Goal: Find specific page/section: Find specific page/section

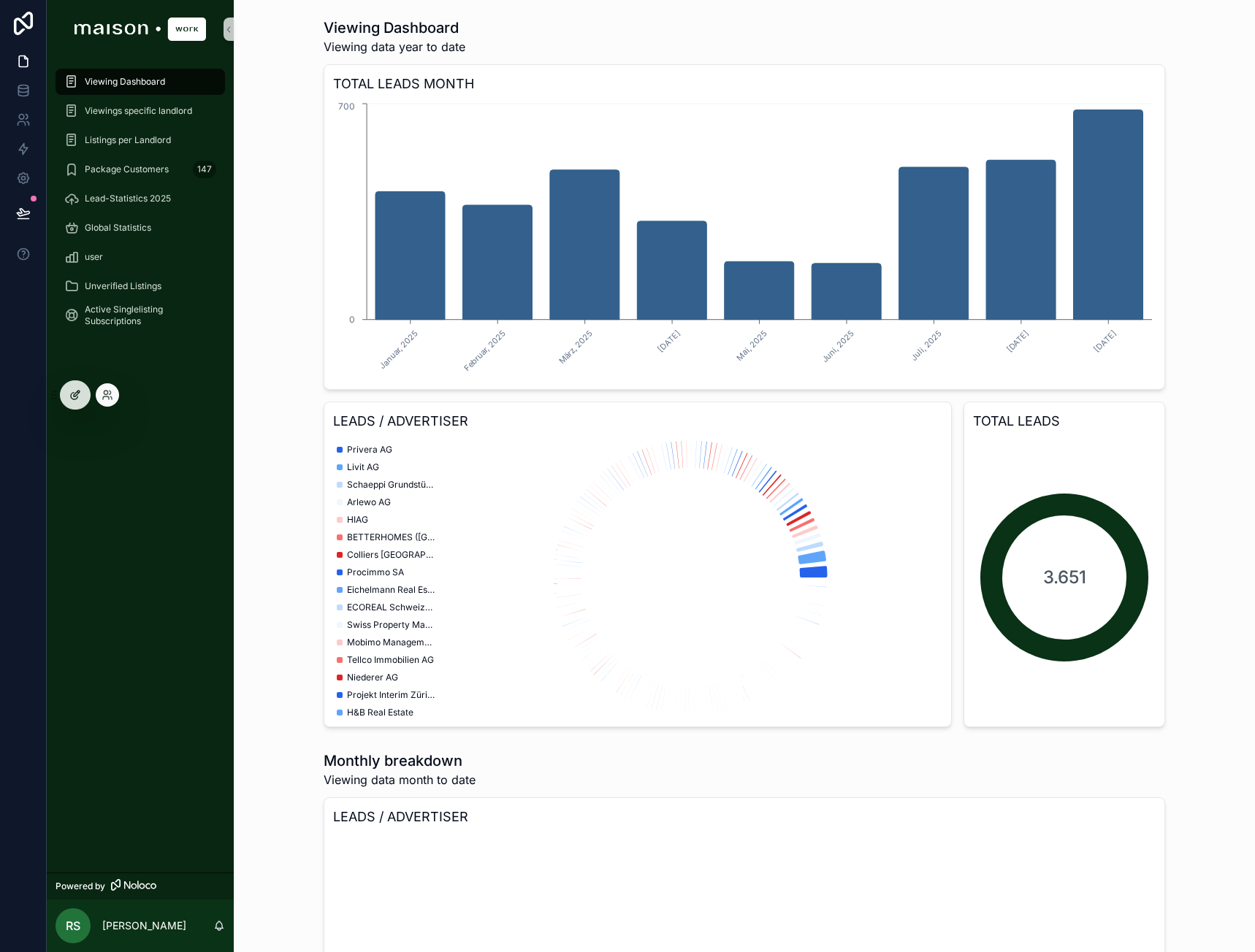
click at [84, 401] on div at bounding box center [75, 395] width 30 height 28
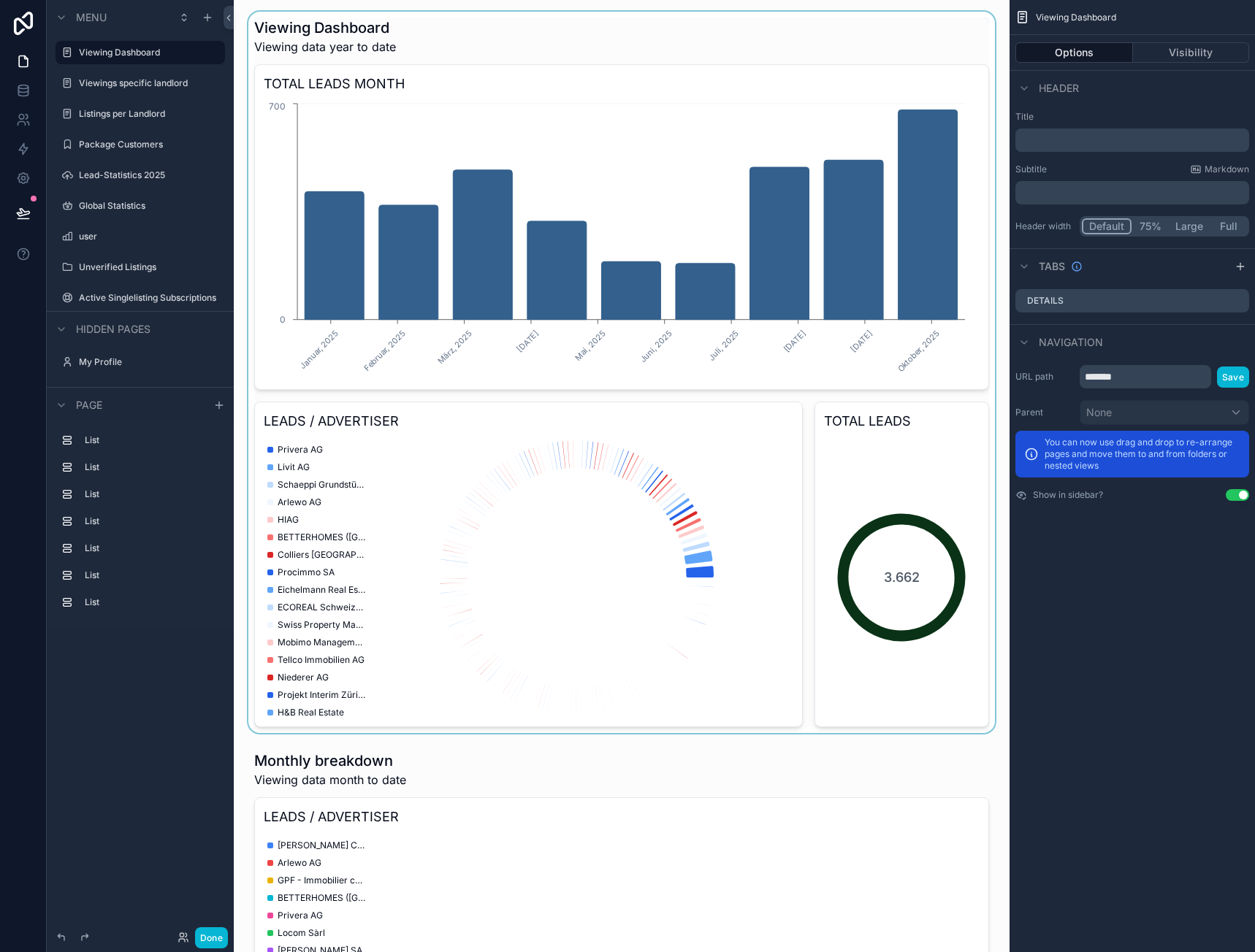
scroll to position [511, 0]
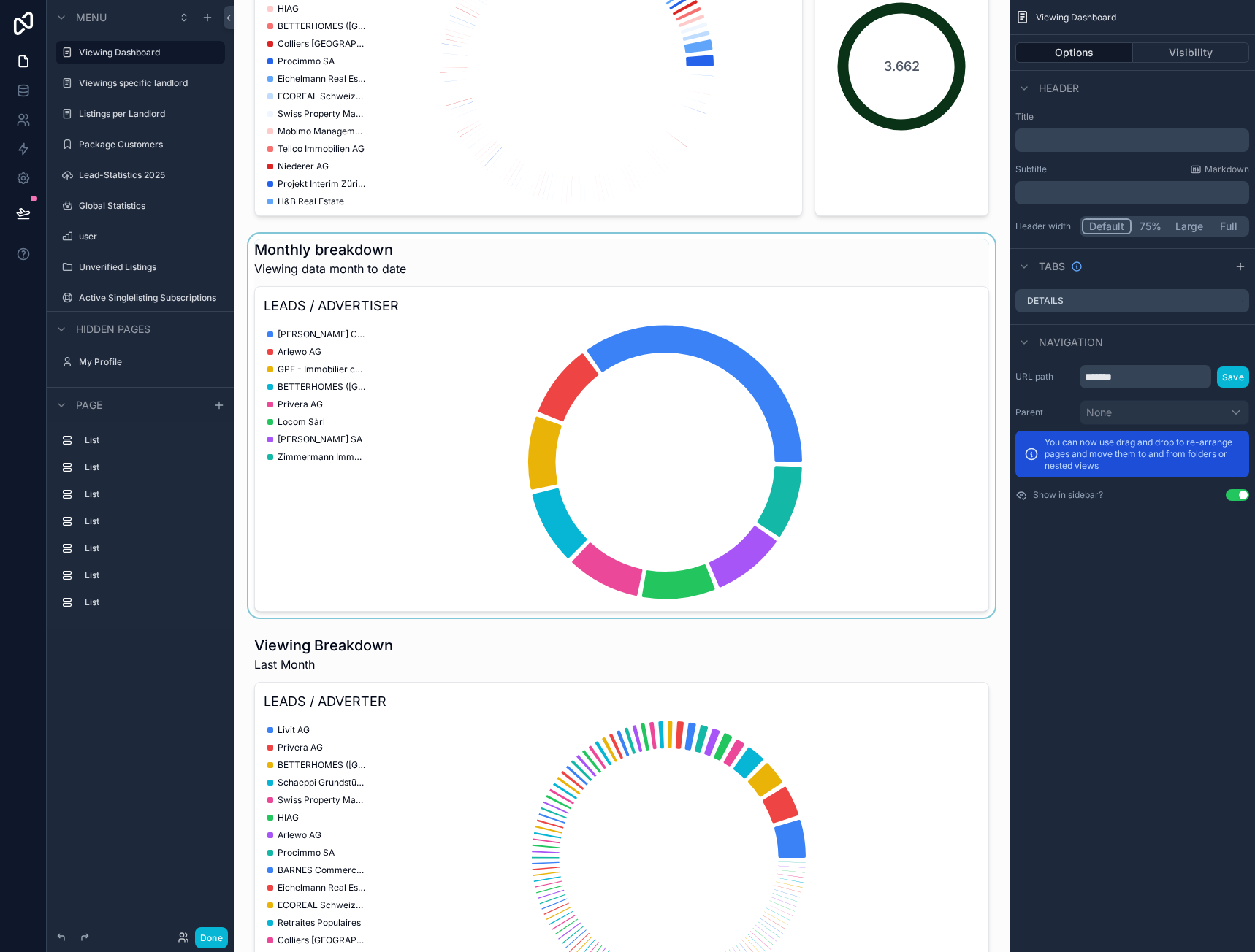
click at [642, 317] on div "scrollable content" at bounding box center [621, 425] width 752 height 384
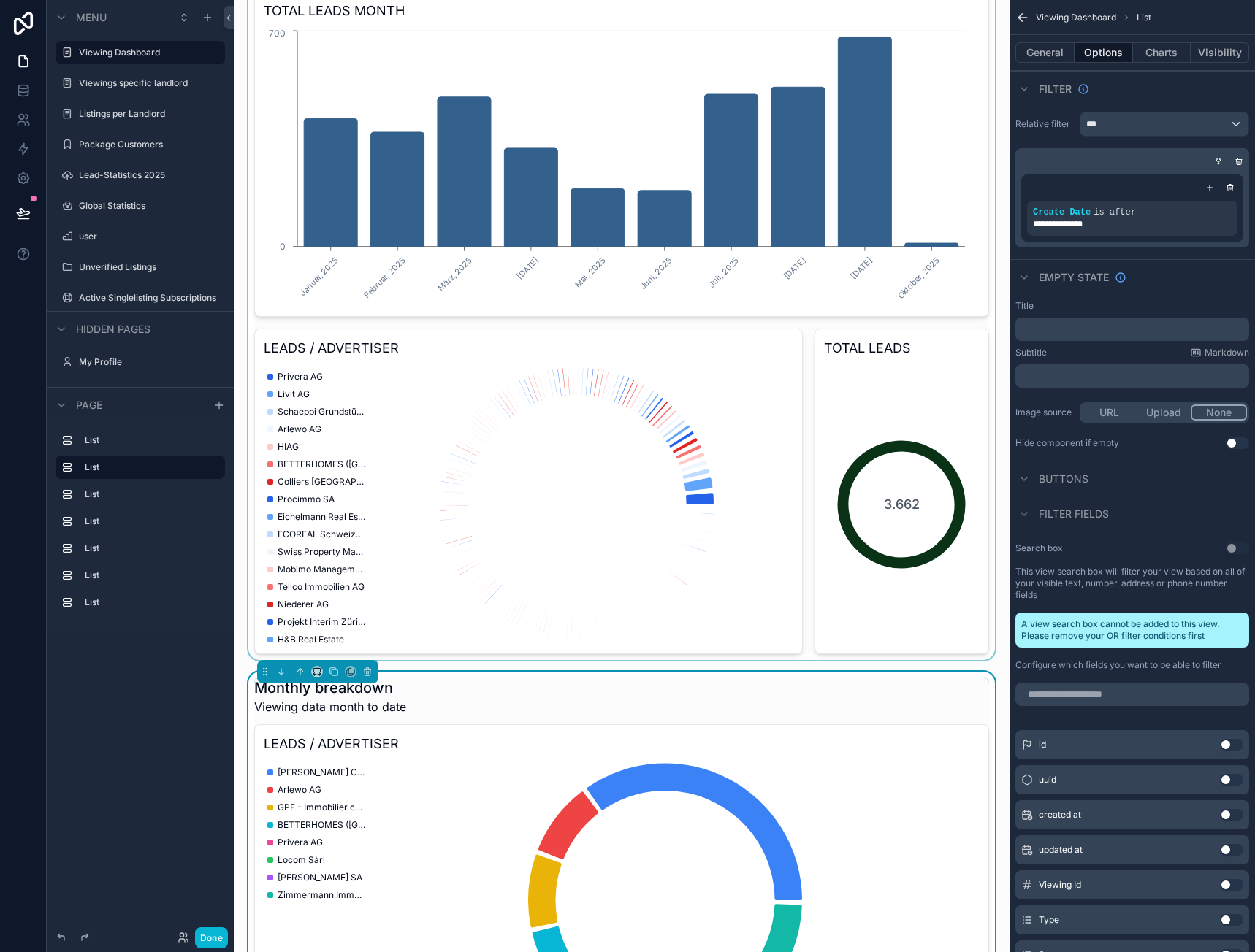
scroll to position [584, 0]
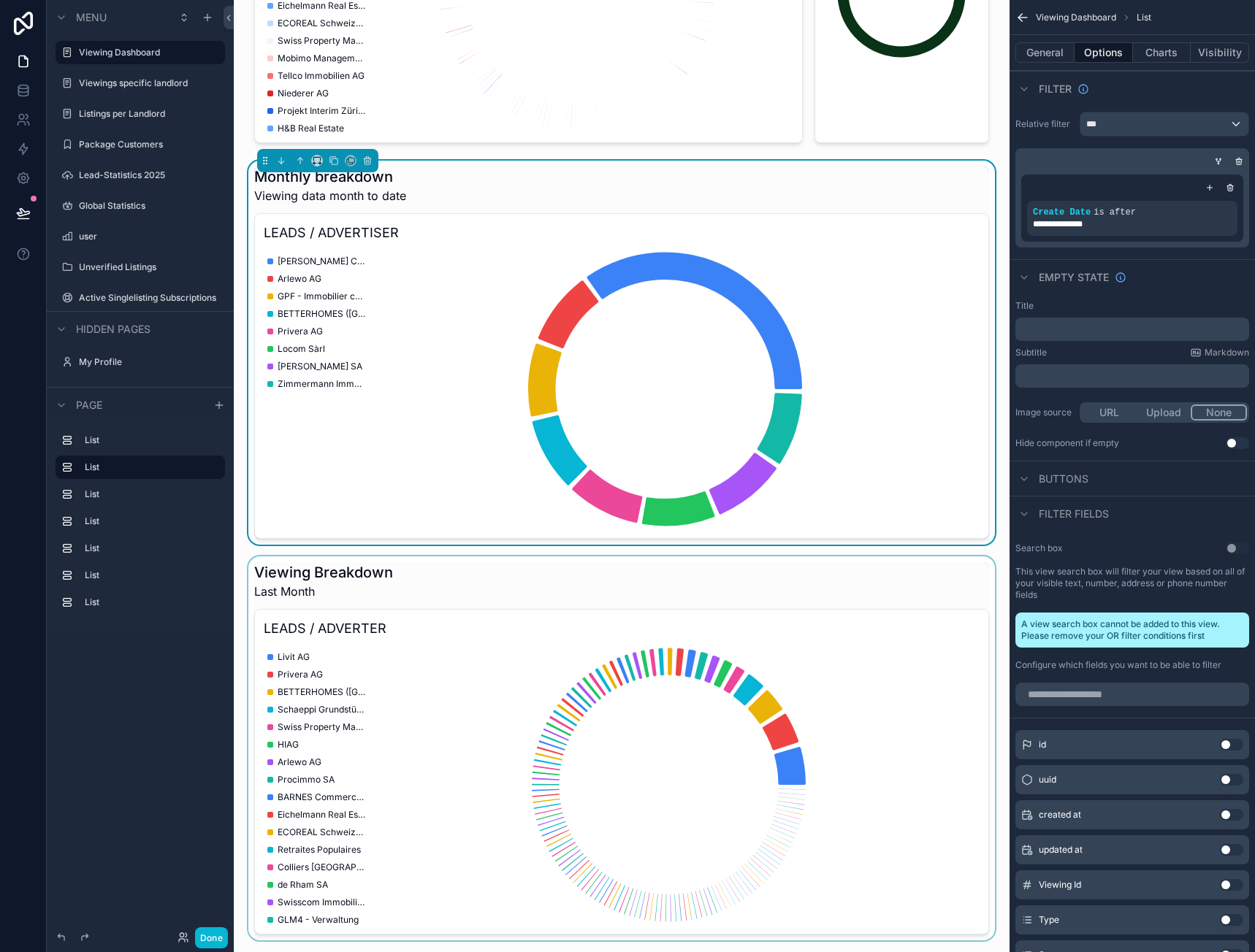
click at [558, 616] on div "scrollable content" at bounding box center [621, 748] width 752 height 384
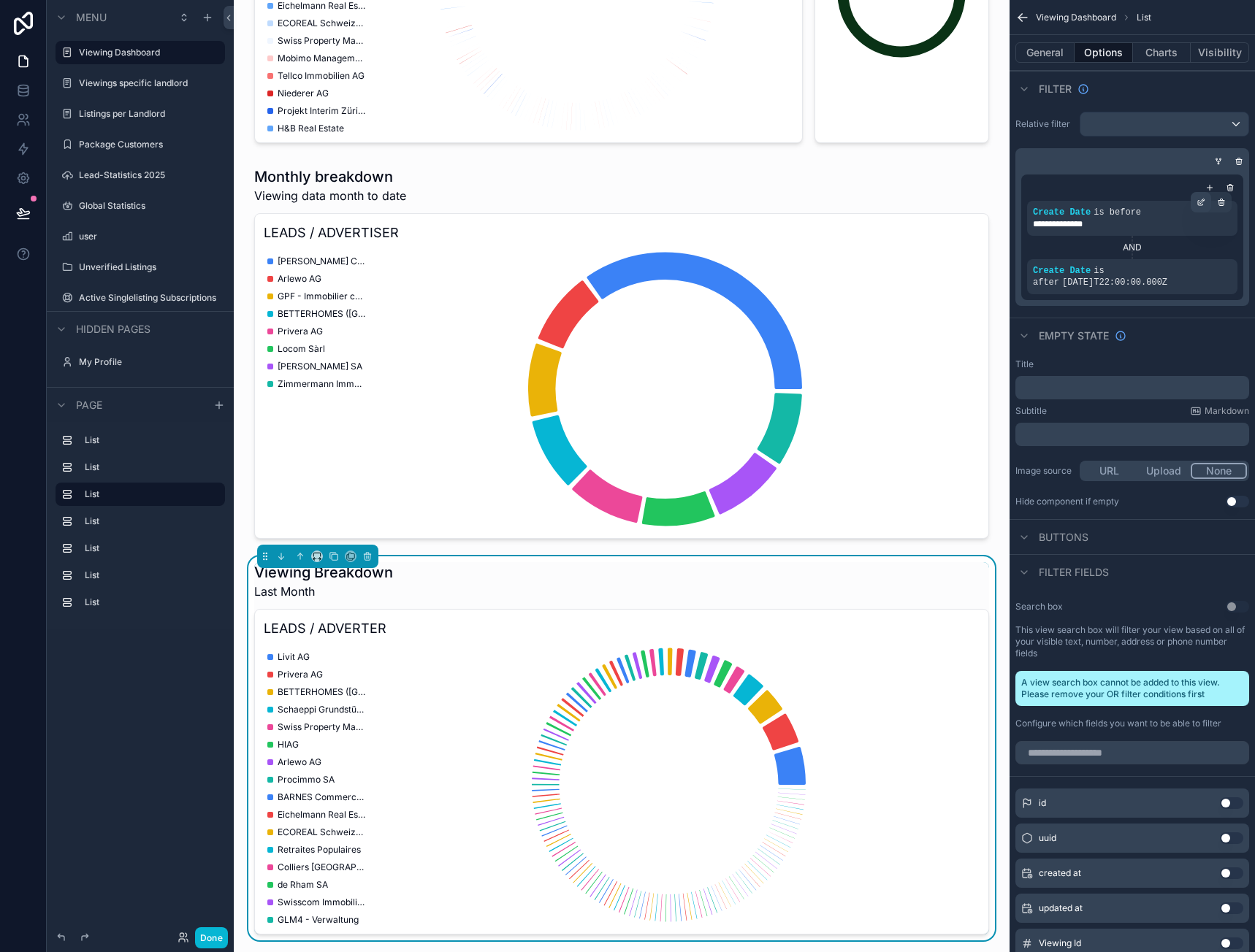
click at [1197, 202] on icon "scrollable content" at bounding box center [1200, 202] width 9 height 9
click at [1206, 264] on div "scrollable content" at bounding box center [1200, 260] width 21 height 21
click at [913, 290] on input "**********" at bounding box center [928, 285] width 166 height 23
select select "****"
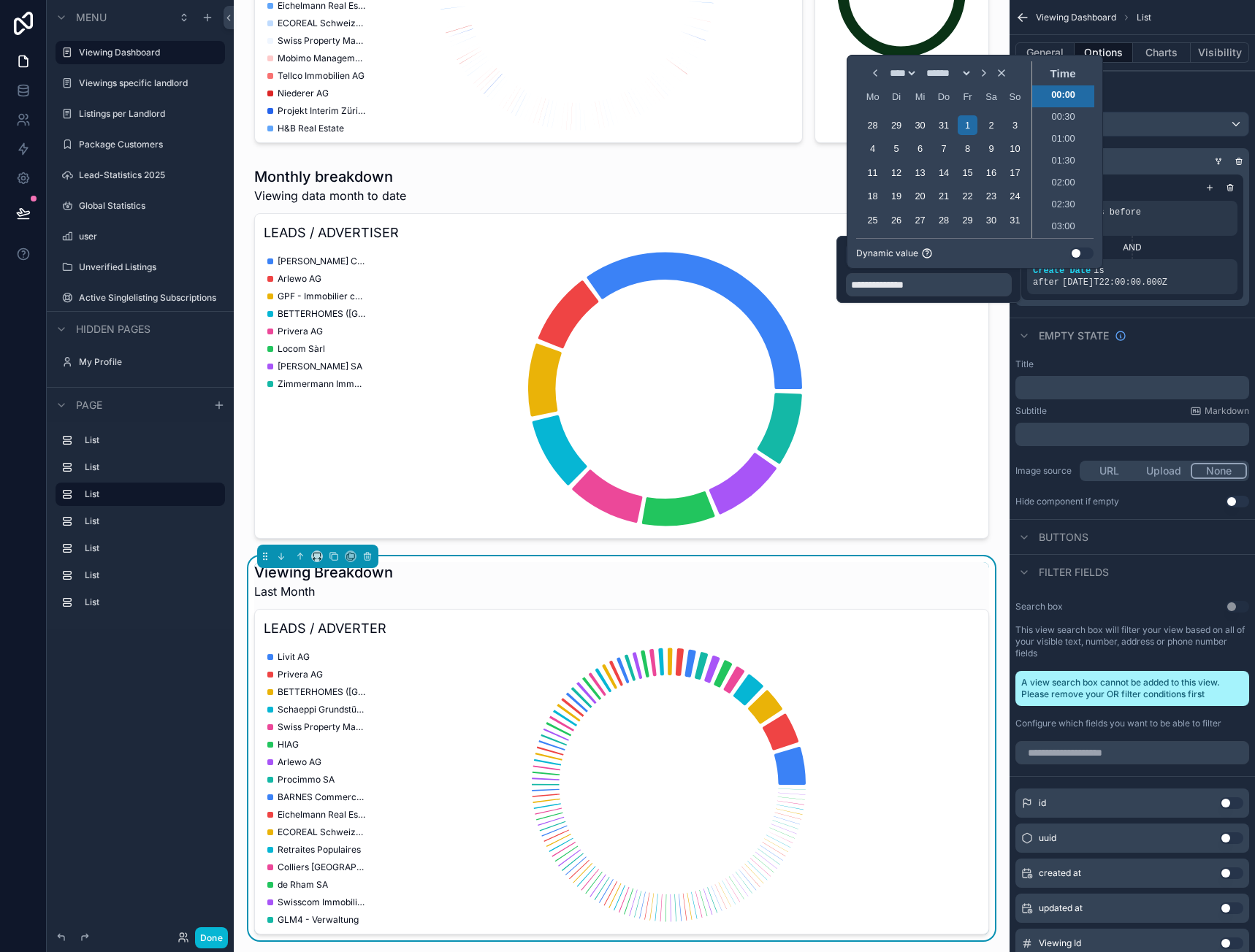
click at [990, 73] on icon "Choose Date and Time" at bounding box center [984, 72] width 12 height 12
select select "*"
click at [872, 128] on div "1" at bounding box center [873, 125] width 20 height 20
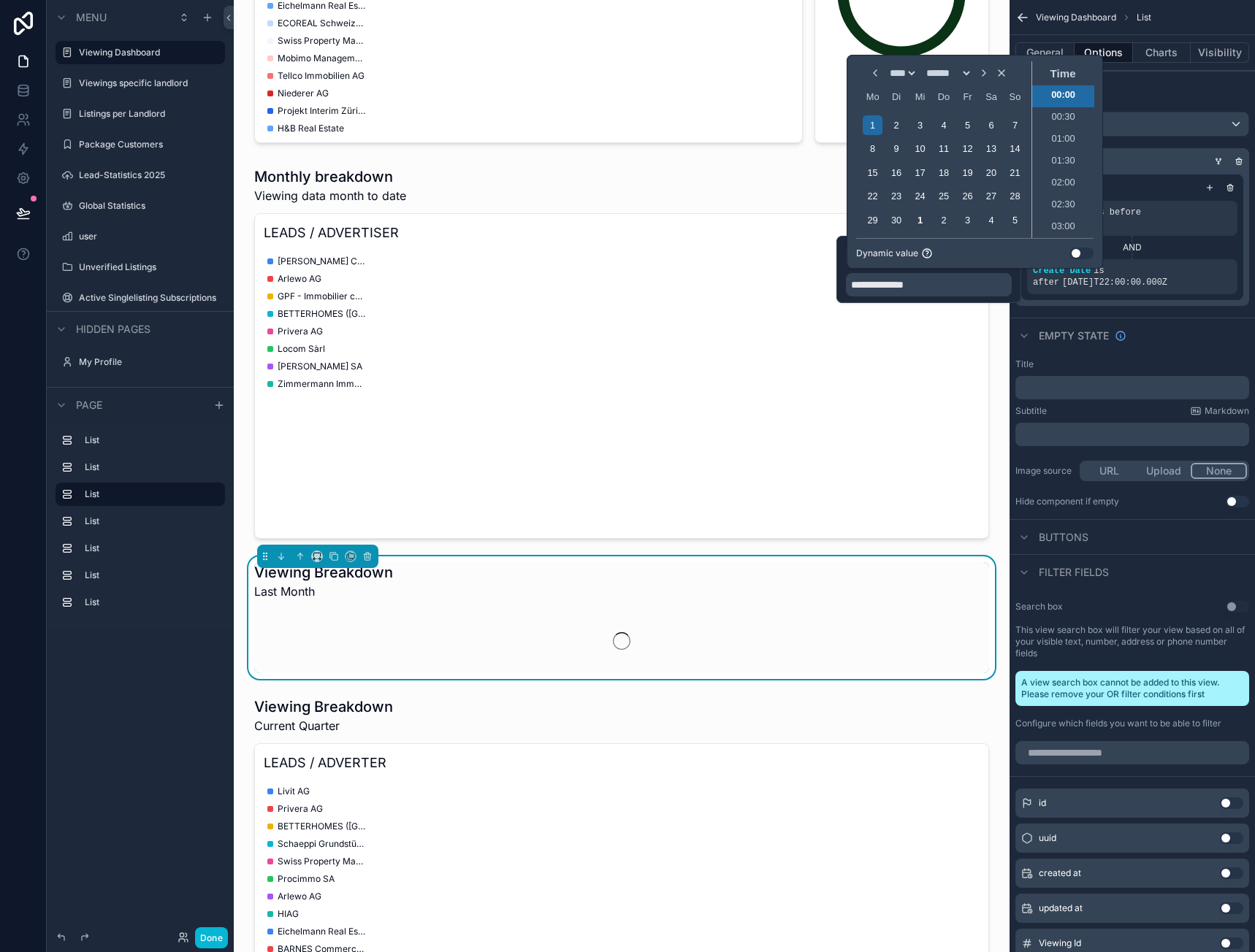
type input "**********"
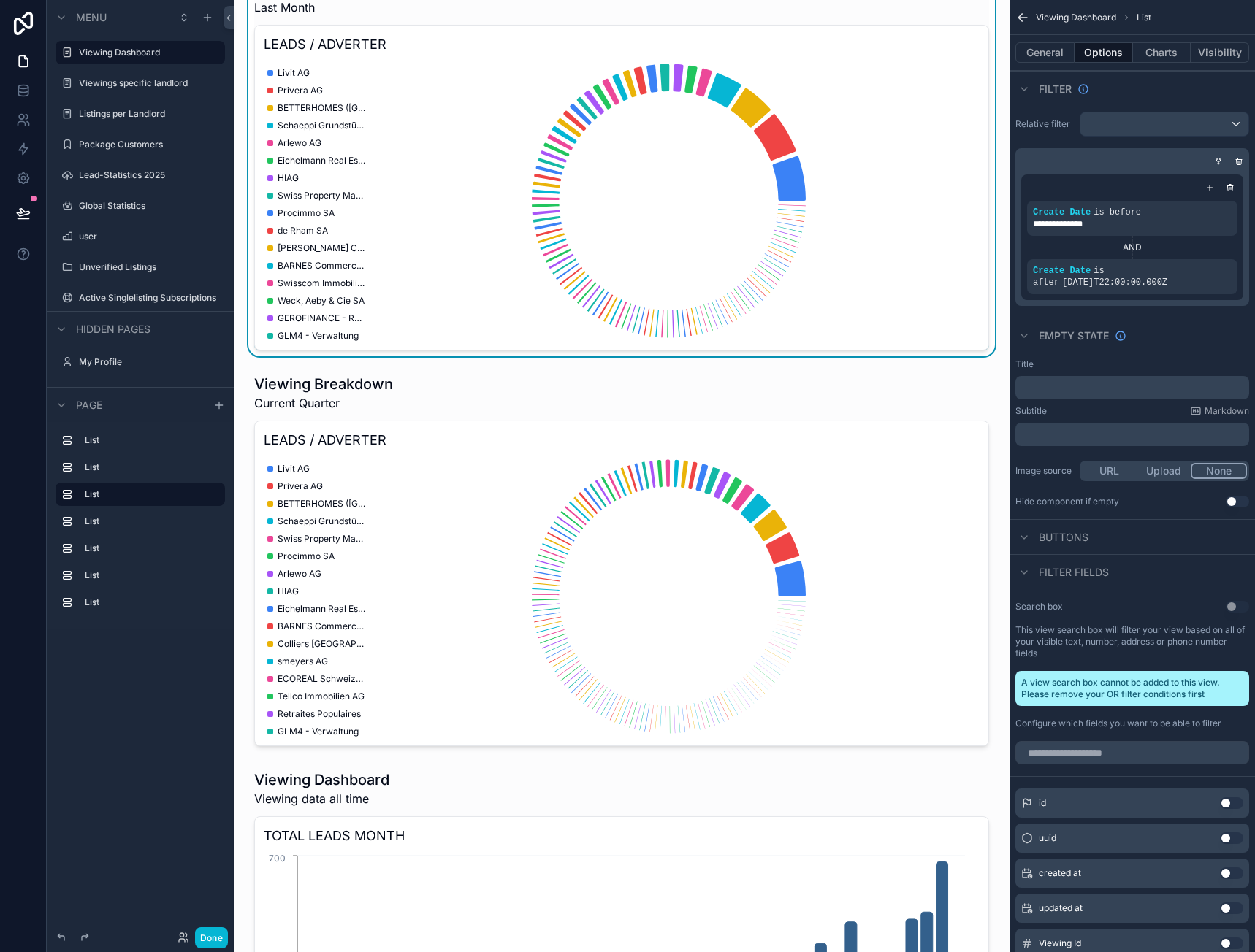
scroll to position [1387, 0]
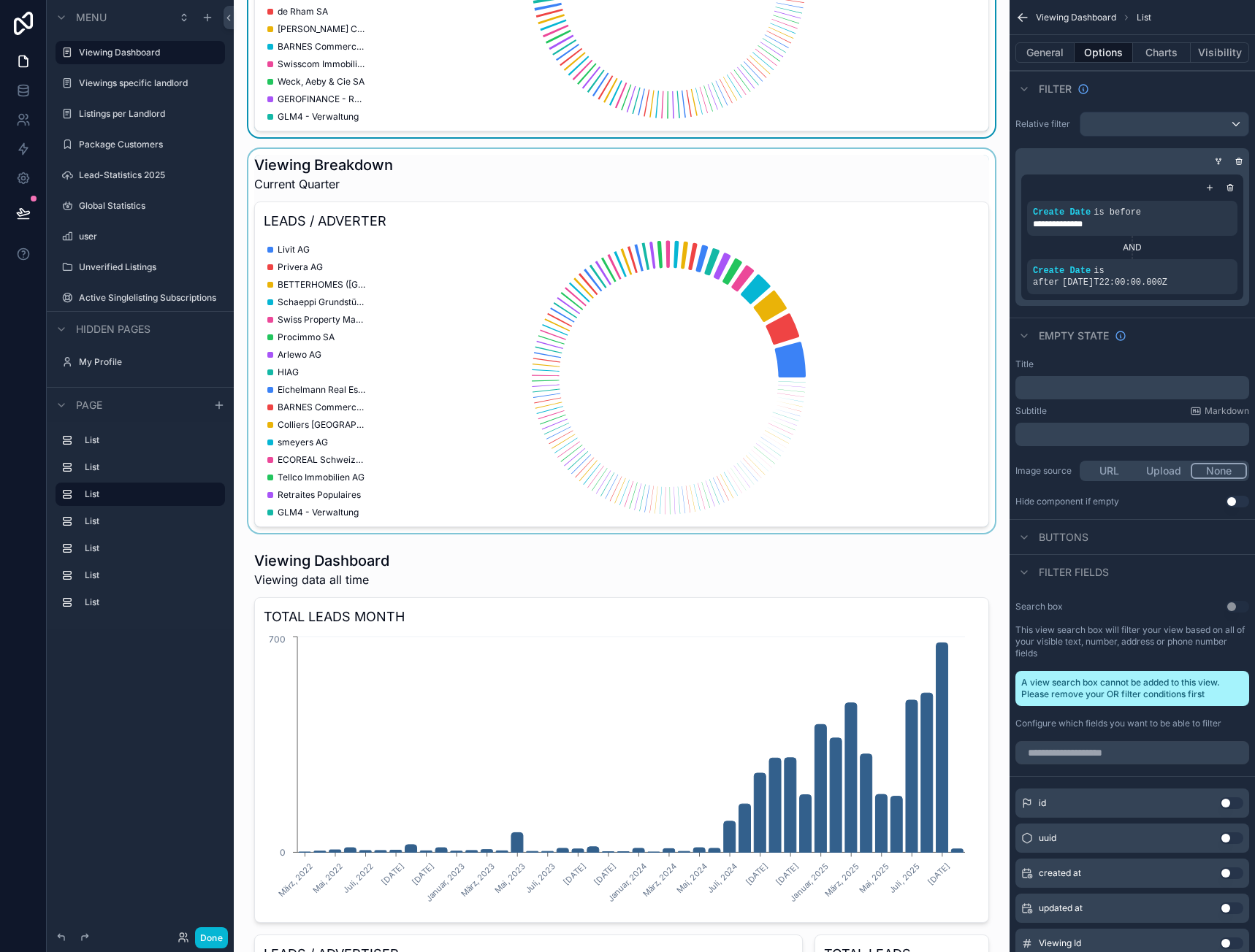
click at [725, 306] on div "scrollable content" at bounding box center [621, 340] width 752 height 384
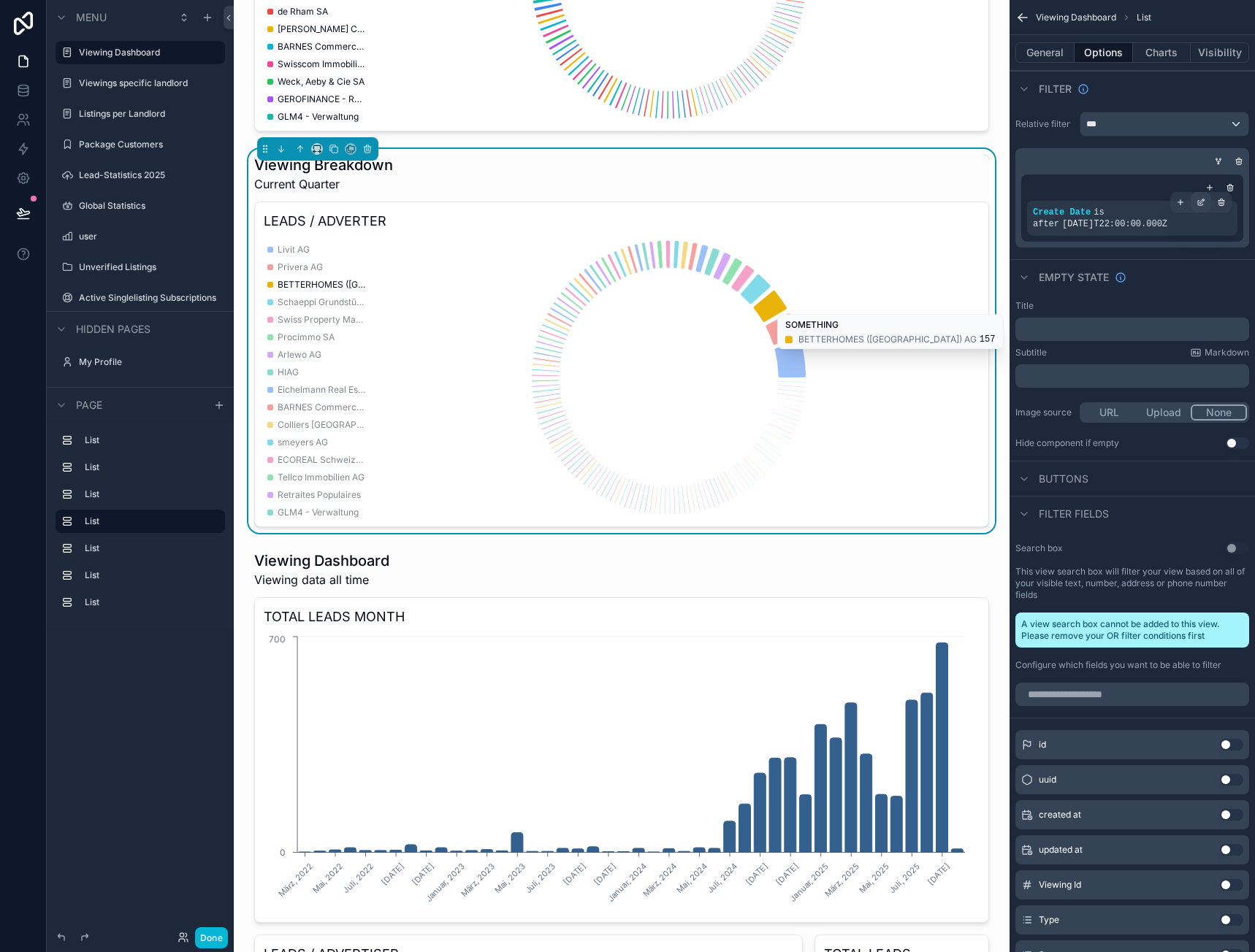
click at [1201, 200] on icon "scrollable content" at bounding box center [1202, 200] width 4 height 4
click at [863, 224] on input "**********" at bounding box center [928, 226] width 166 height 23
select select "****"
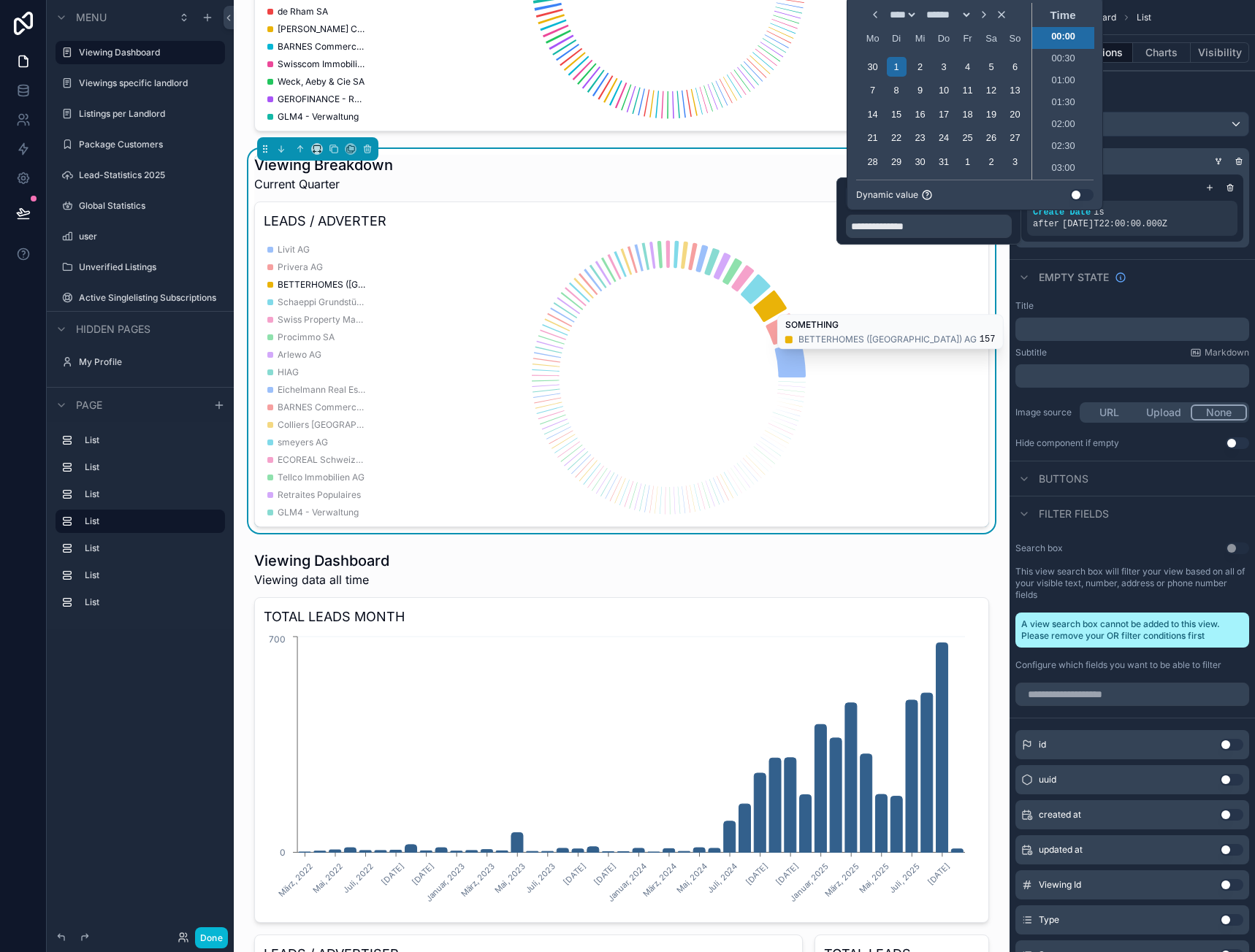
click at [990, 12] on icon "Choose Date and Time" at bounding box center [984, 14] width 12 height 12
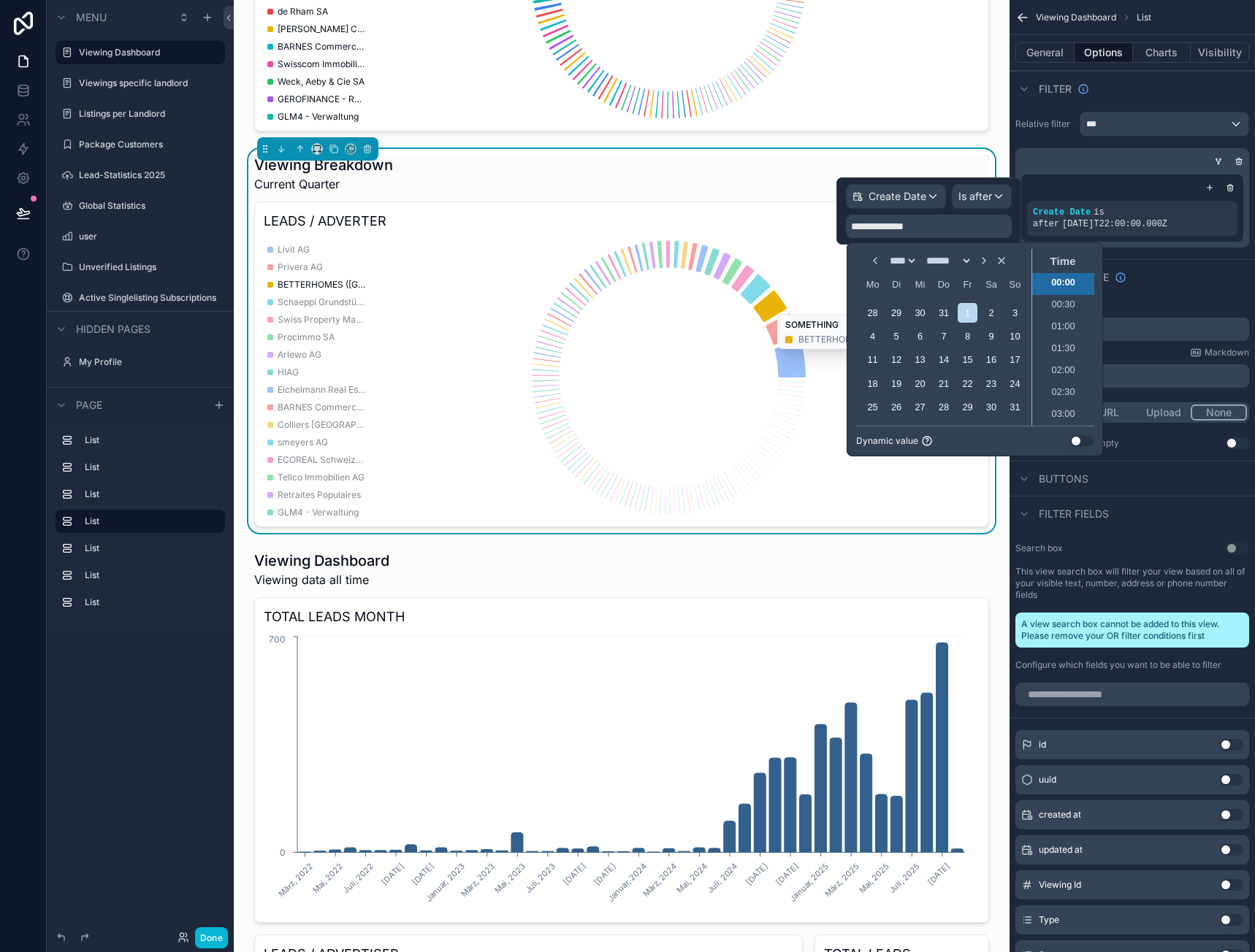
click at [986, 262] on icon "Choose Date and Time" at bounding box center [983, 260] width 3 height 6
select select "*"
click at [918, 310] on div "1" at bounding box center [920, 313] width 20 height 20
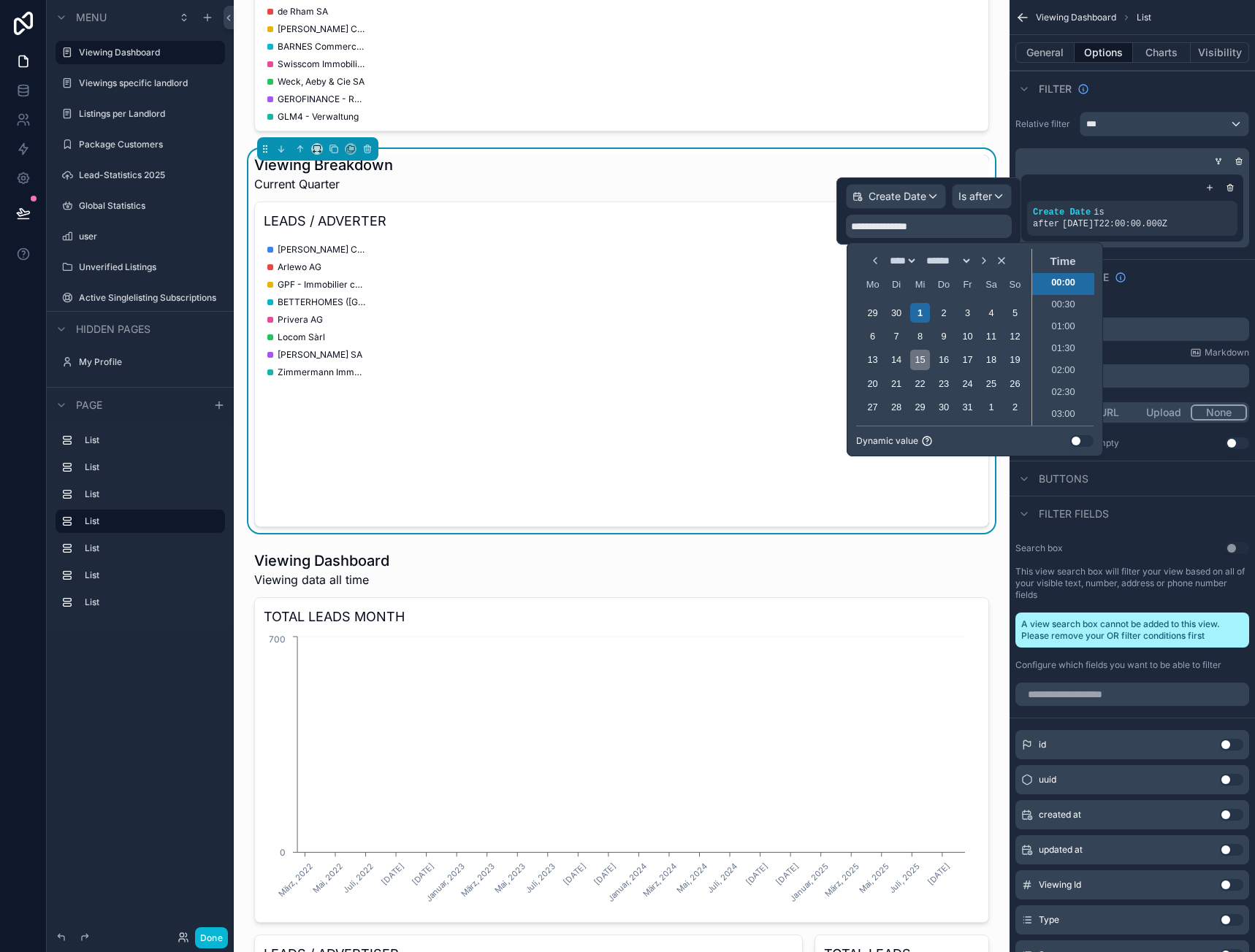
type input "**********"
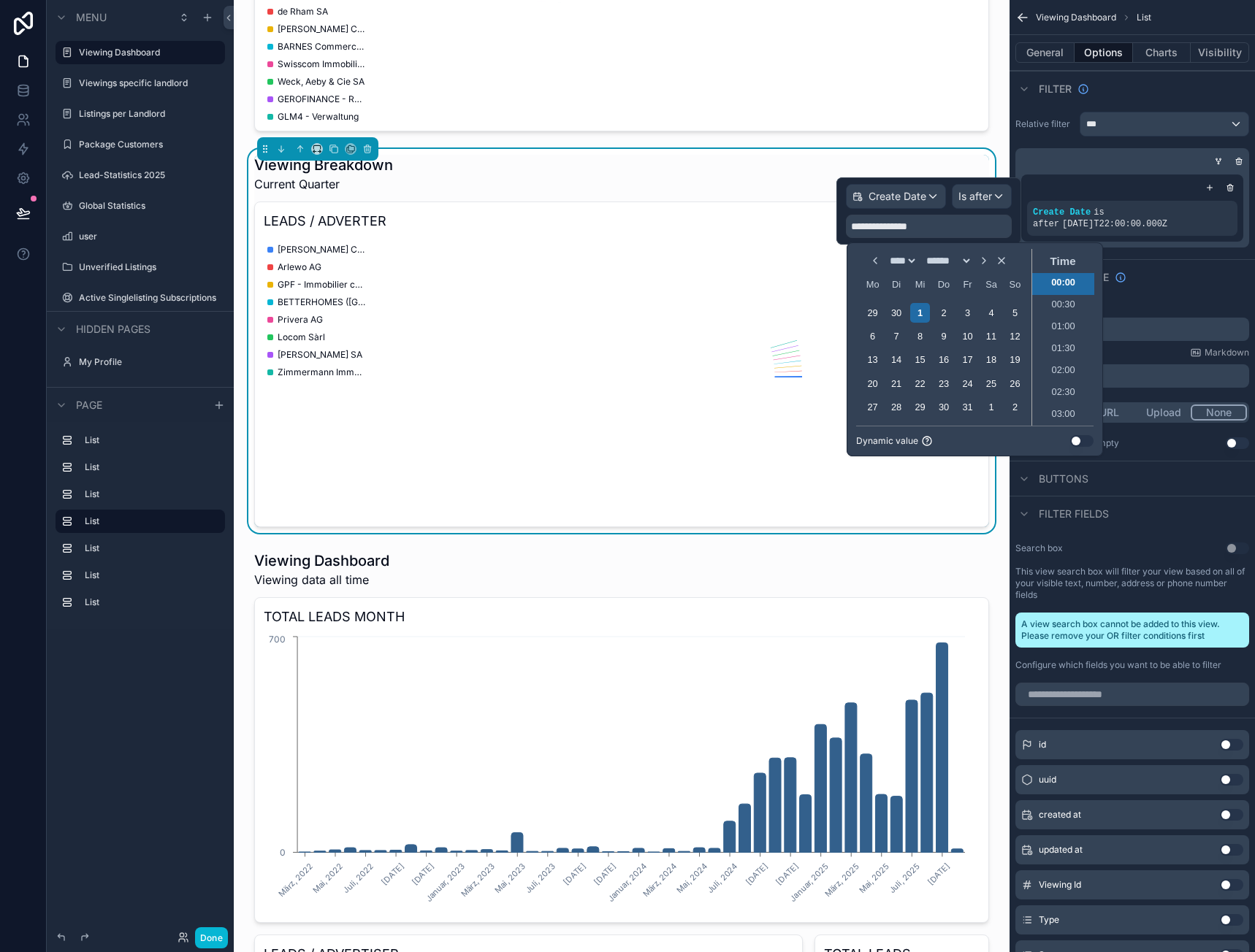
click at [995, 532] on div "Viewing Dashboard Viewing data year to date TOTAL LEADS MONTH Januar, 2025 Febr…" at bounding box center [621, 671] width 776 height 4116
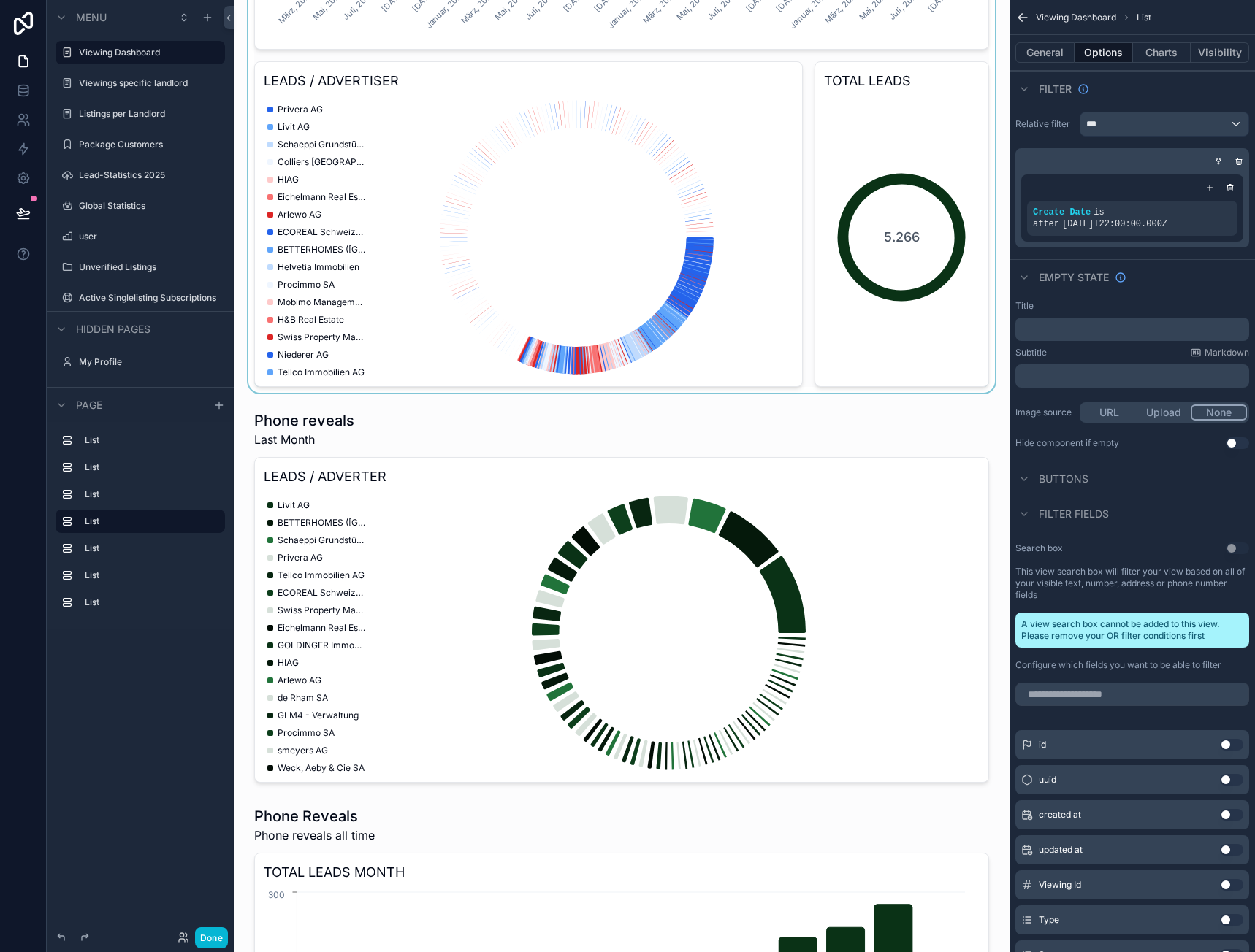
scroll to position [2263, 0]
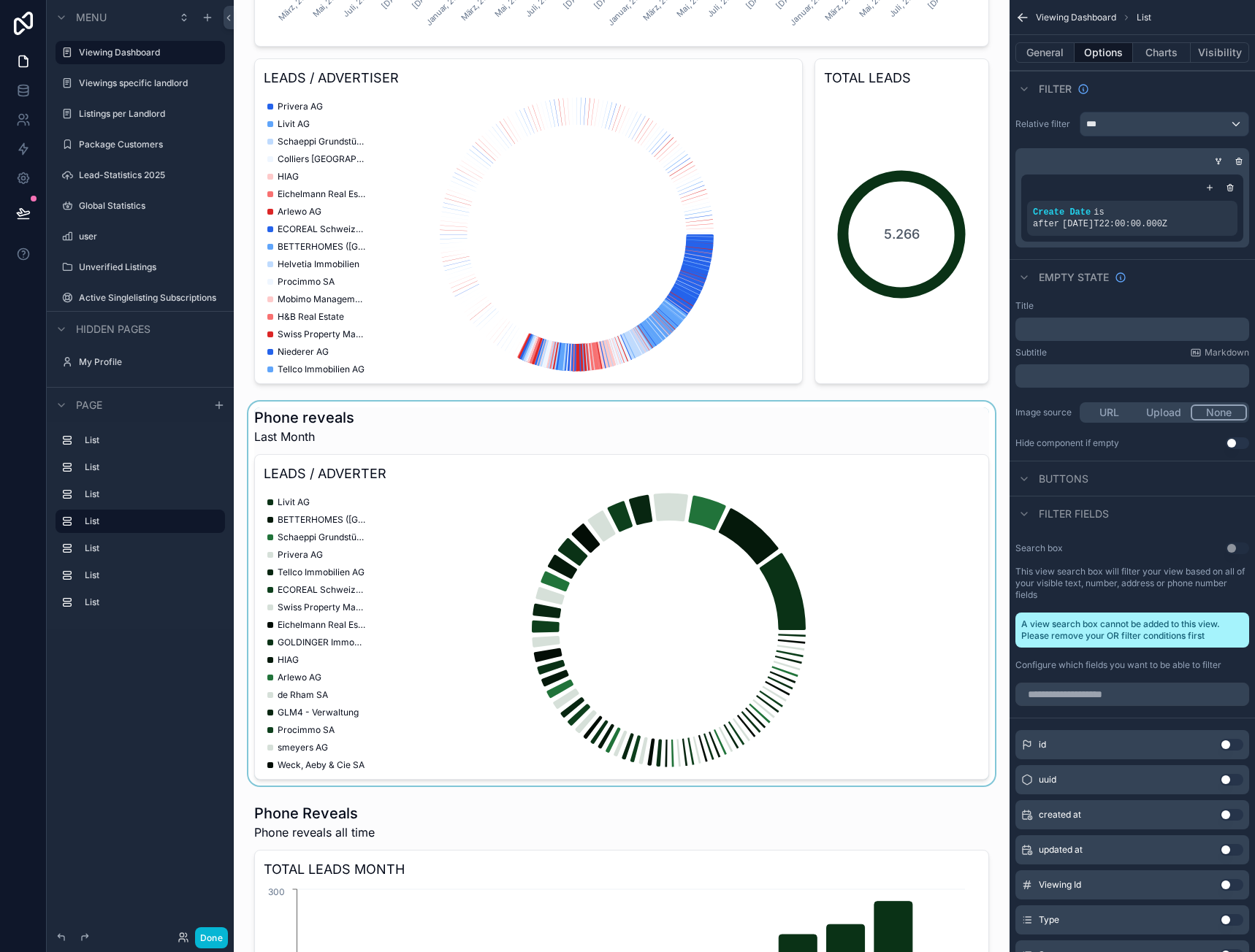
click at [909, 500] on div "scrollable content" at bounding box center [621, 593] width 752 height 384
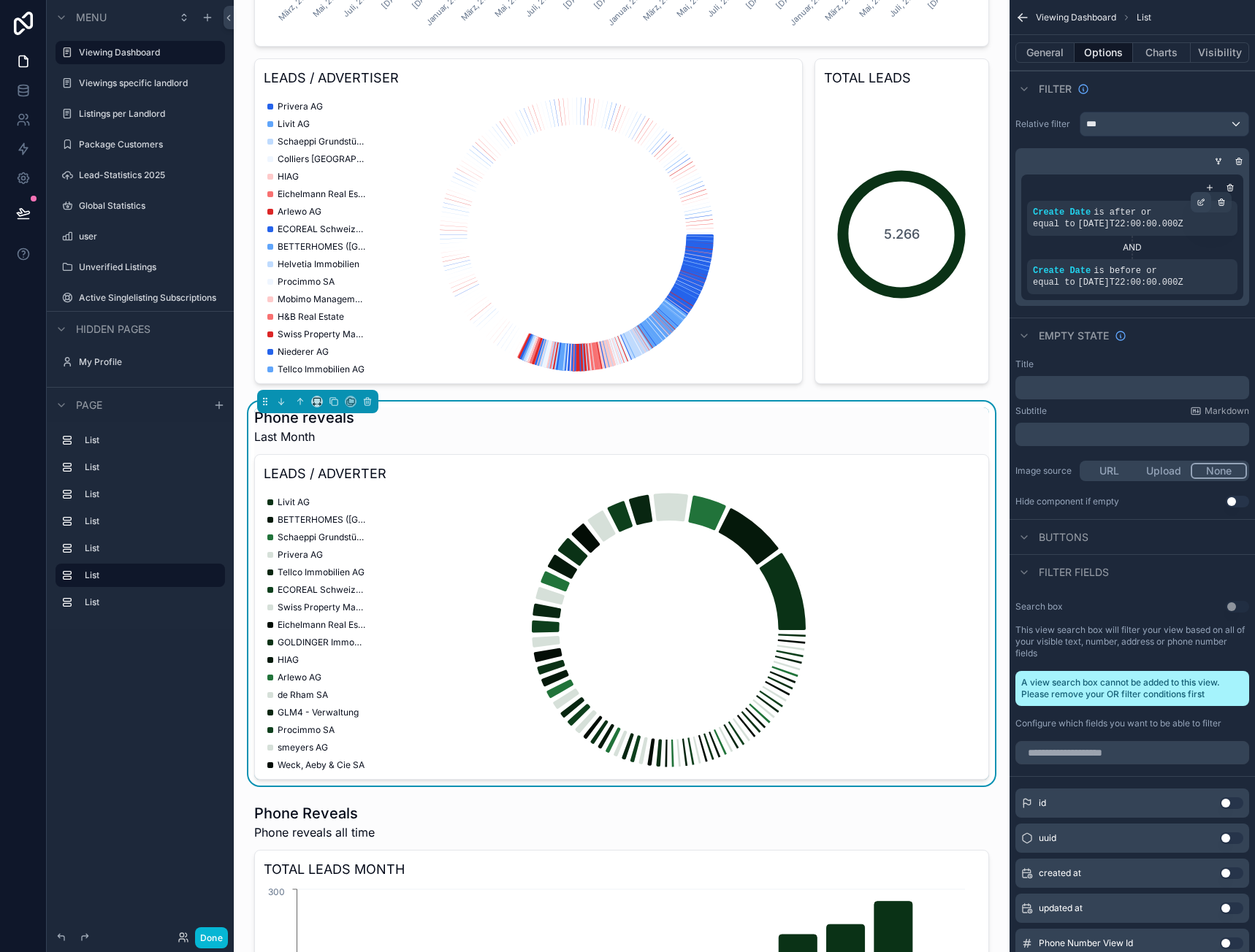
click at [1202, 204] on icon "scrollable content" at bounding box center [1200, 202] width 9 height 9
click at [1202, 264] on icon "scrollable content" at bounding box center [1200, 262] width 5 height 5
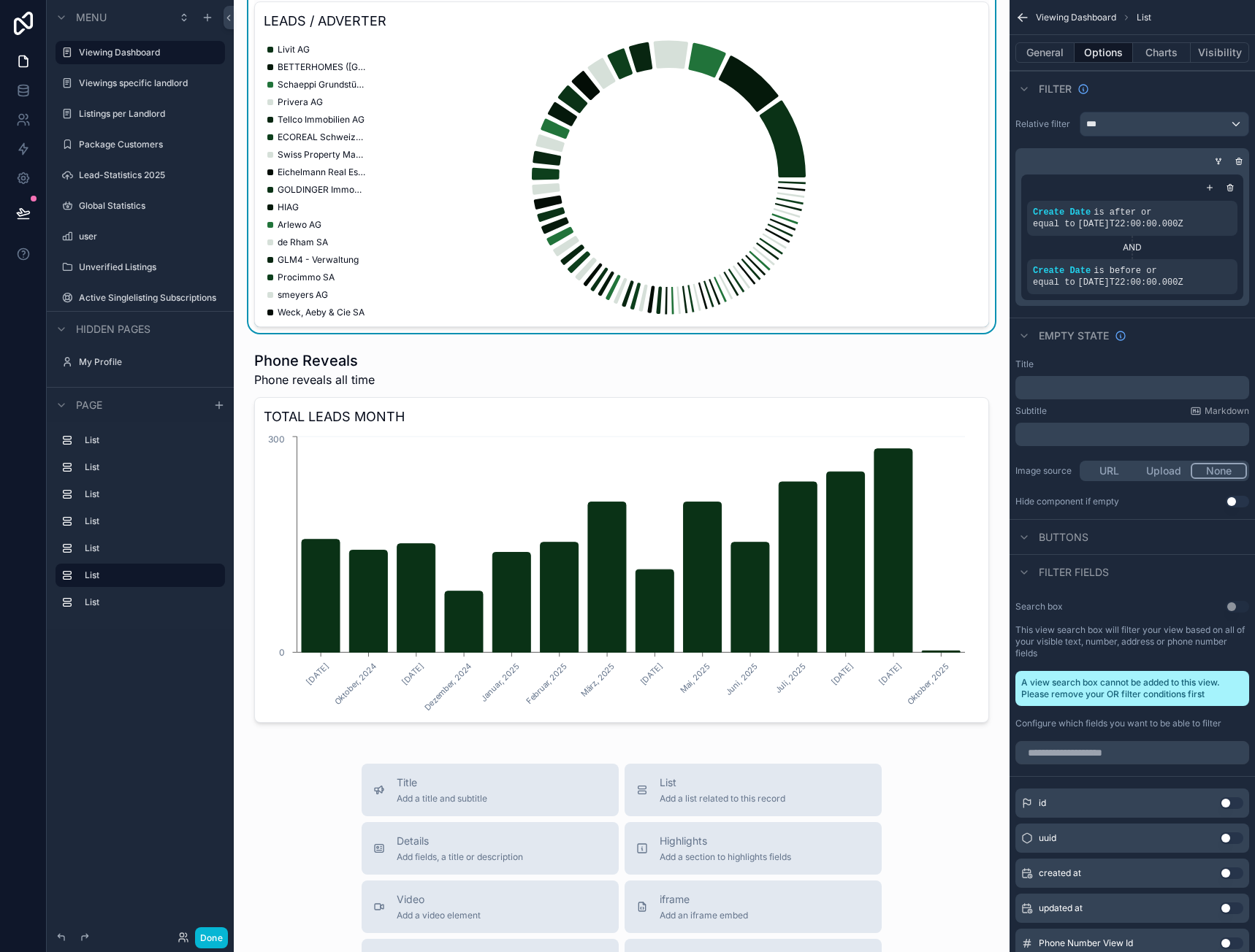
scroll to position [2818, 0]
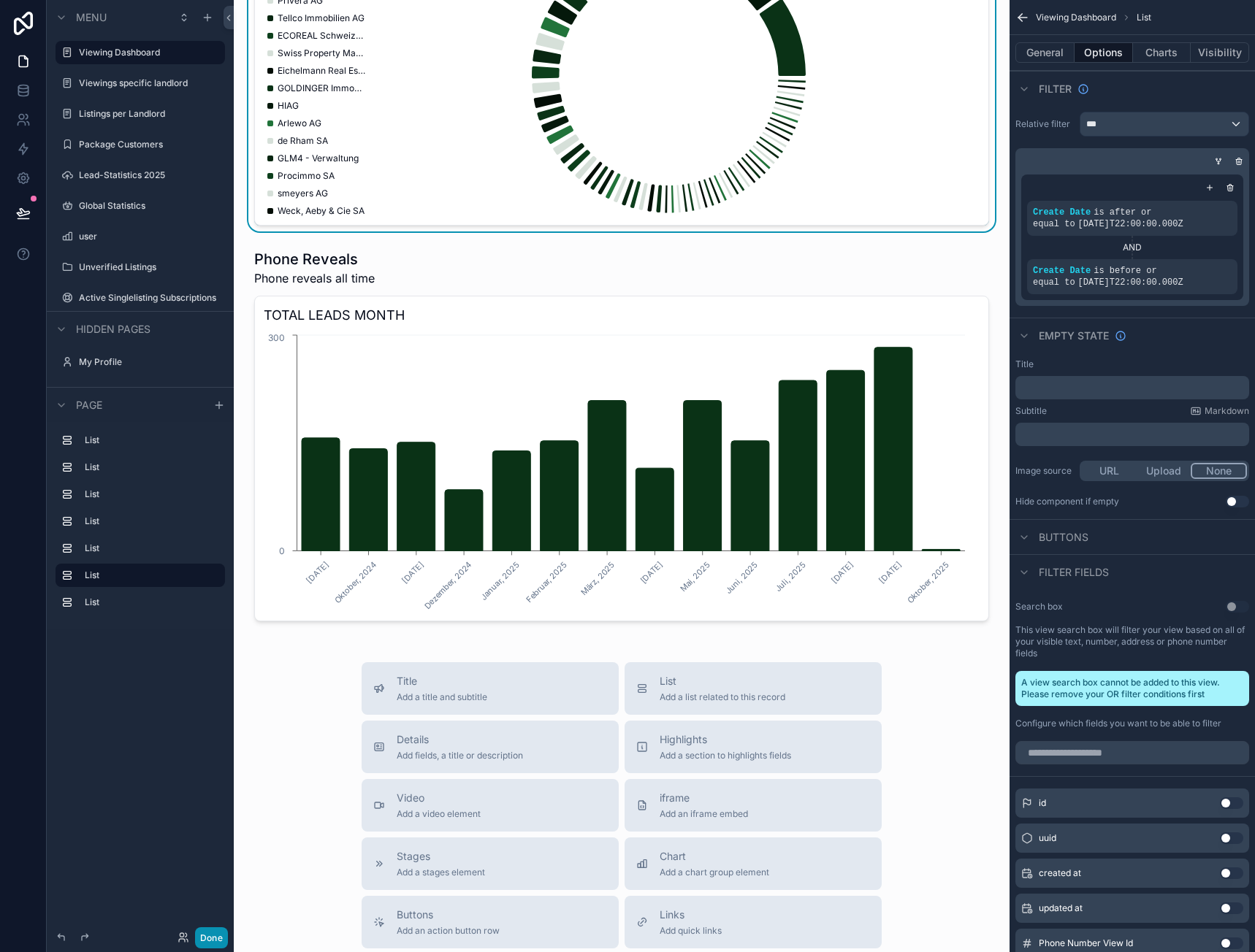
click at [204, 934] on button "Done" at bounding box center [211, 938] width 33 height 21
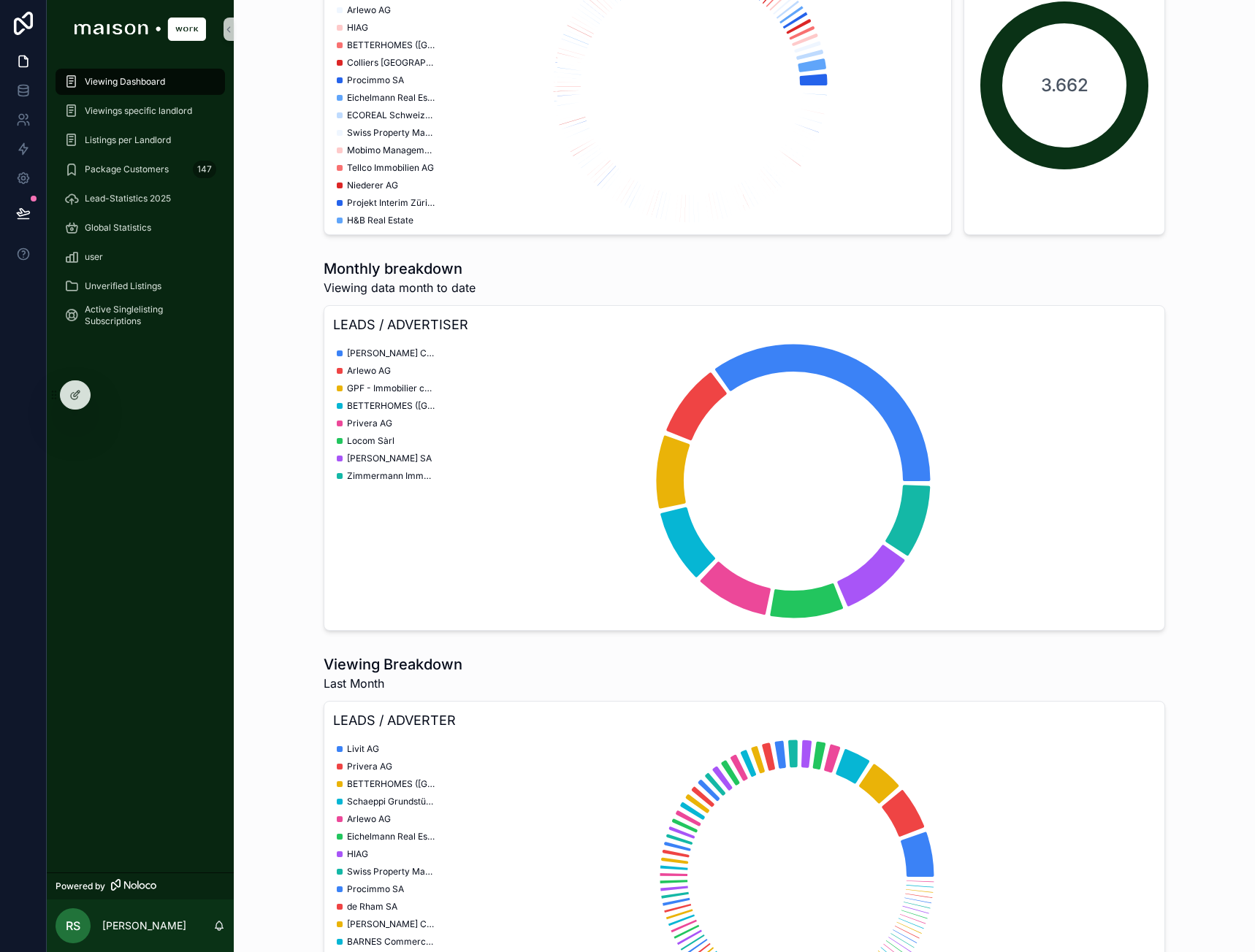
scroll to position [0, 0]
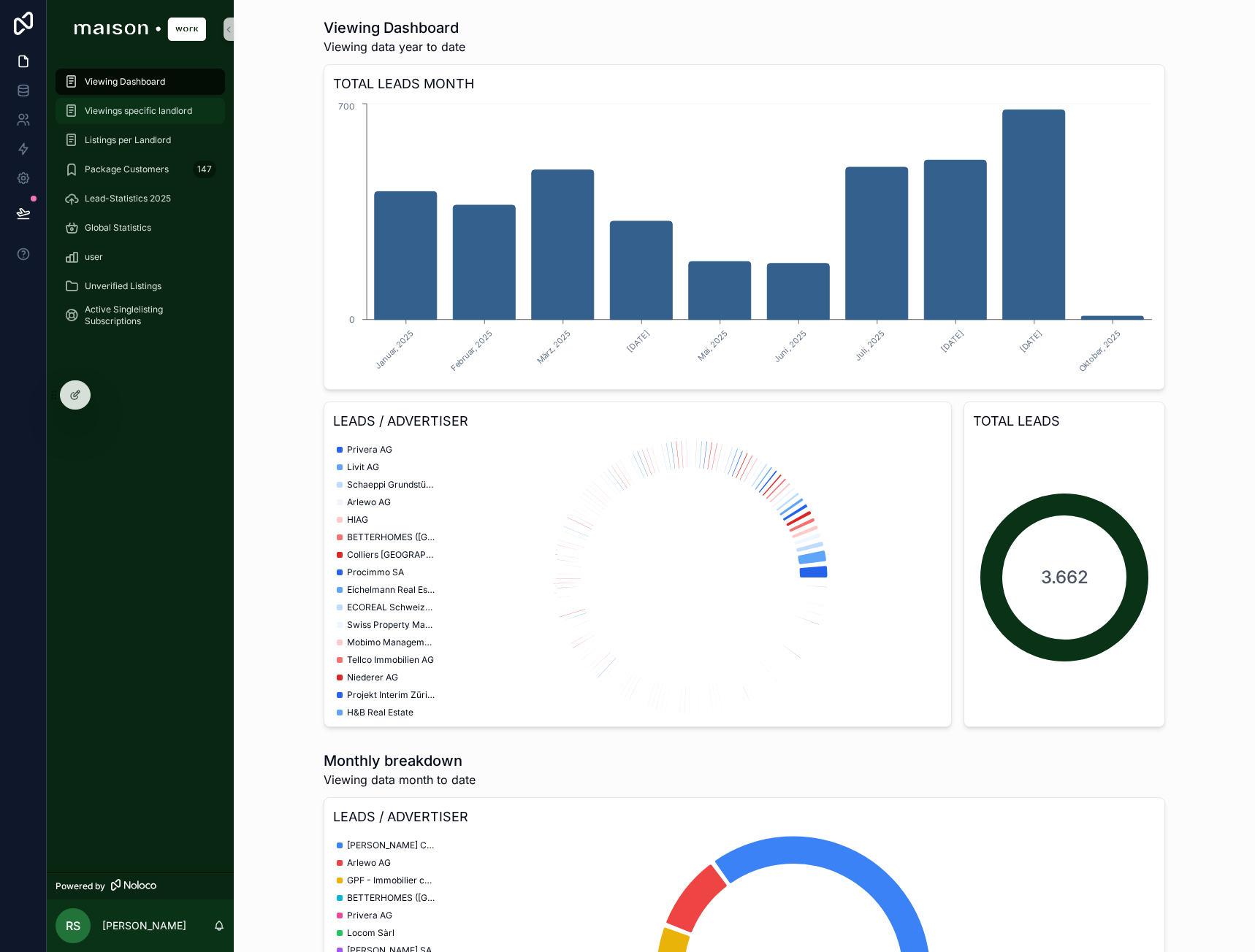
click at [144, 110] on span "Viewings specific landlord" at bounding box center [139, 110] width 107 height 12
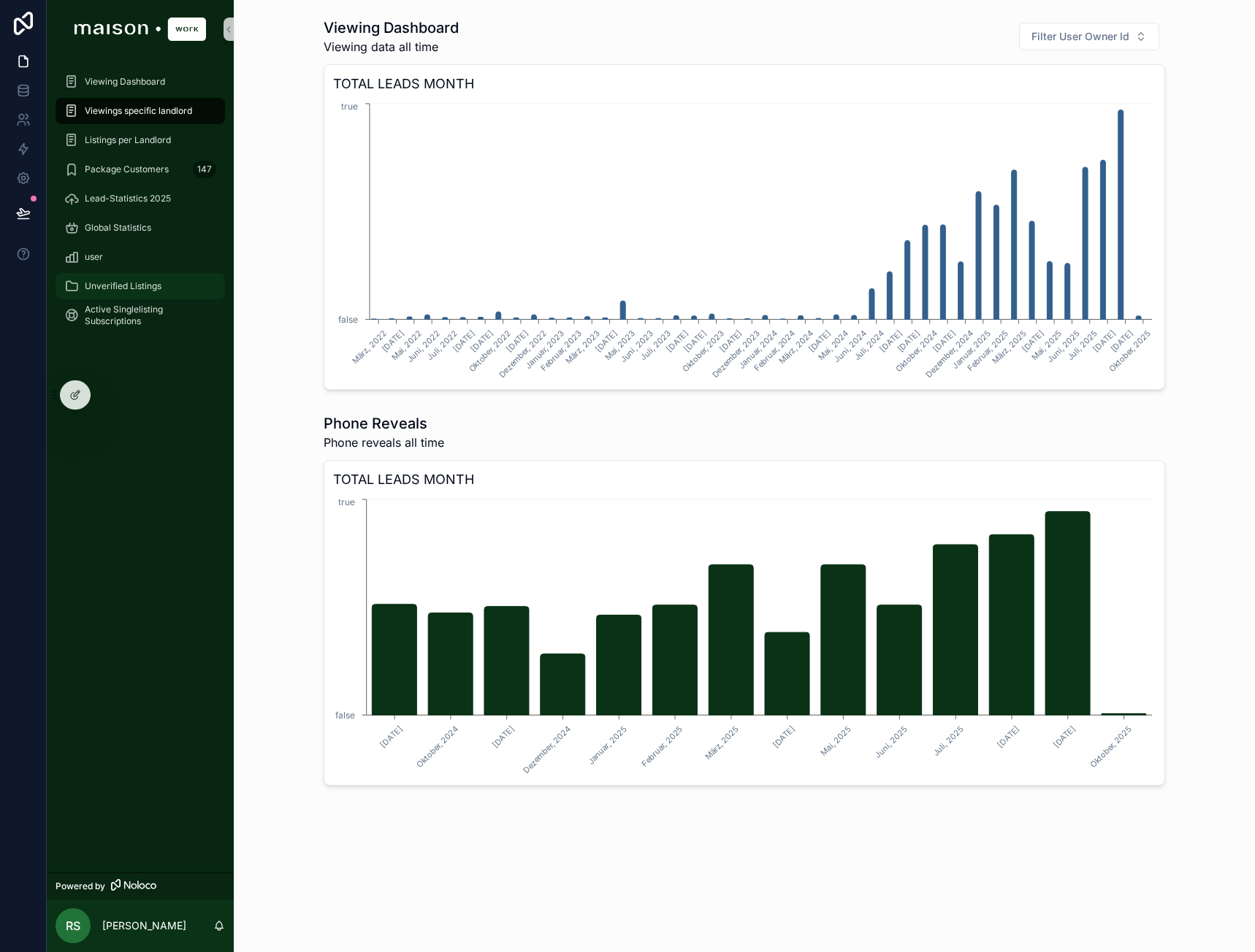
click at [109, 280] on div "Unverified Listings" at bounding box center [141, 286] width 152 height 23
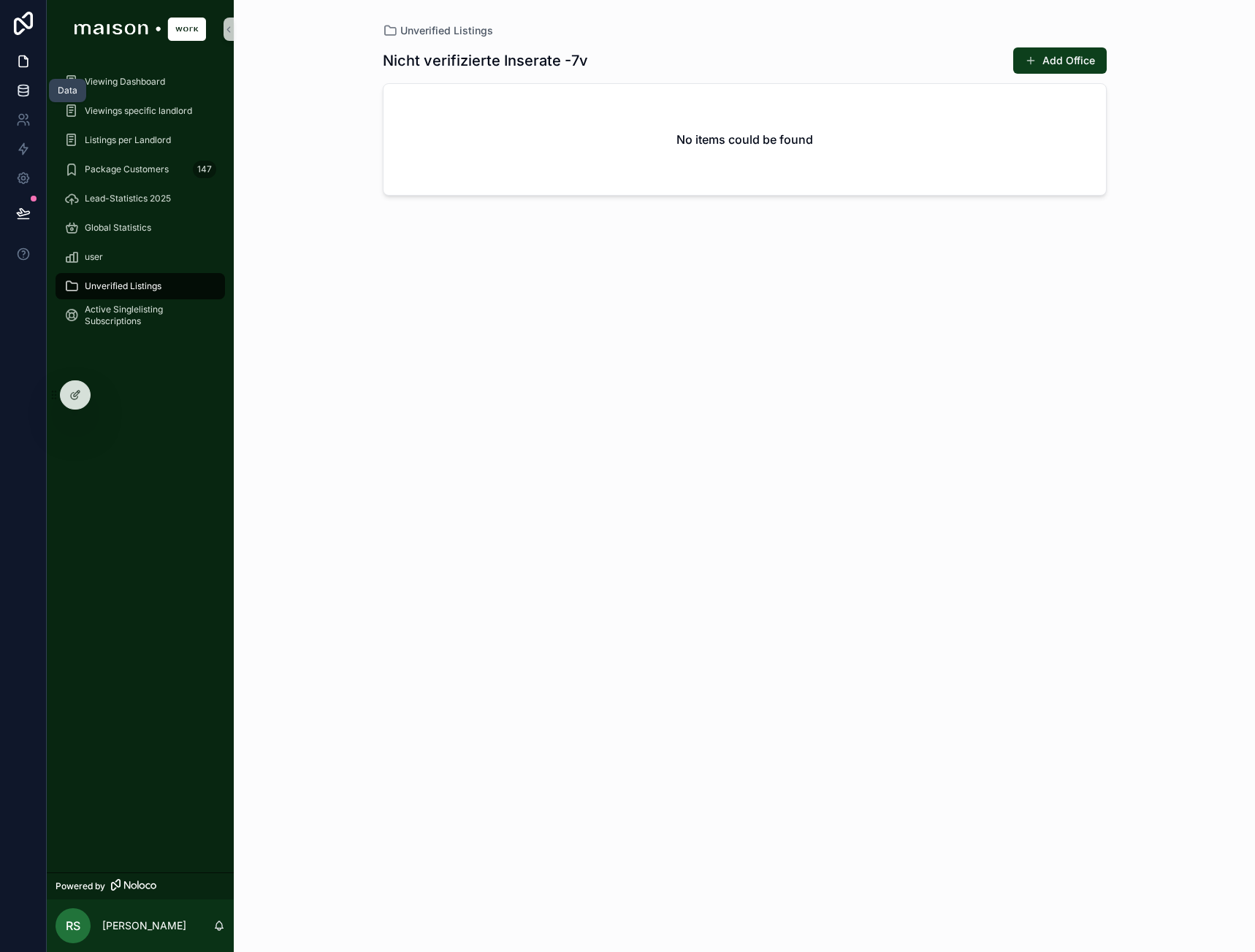
click at [26, 83] on icon at bounding box center [23, 90] width 14 height 14
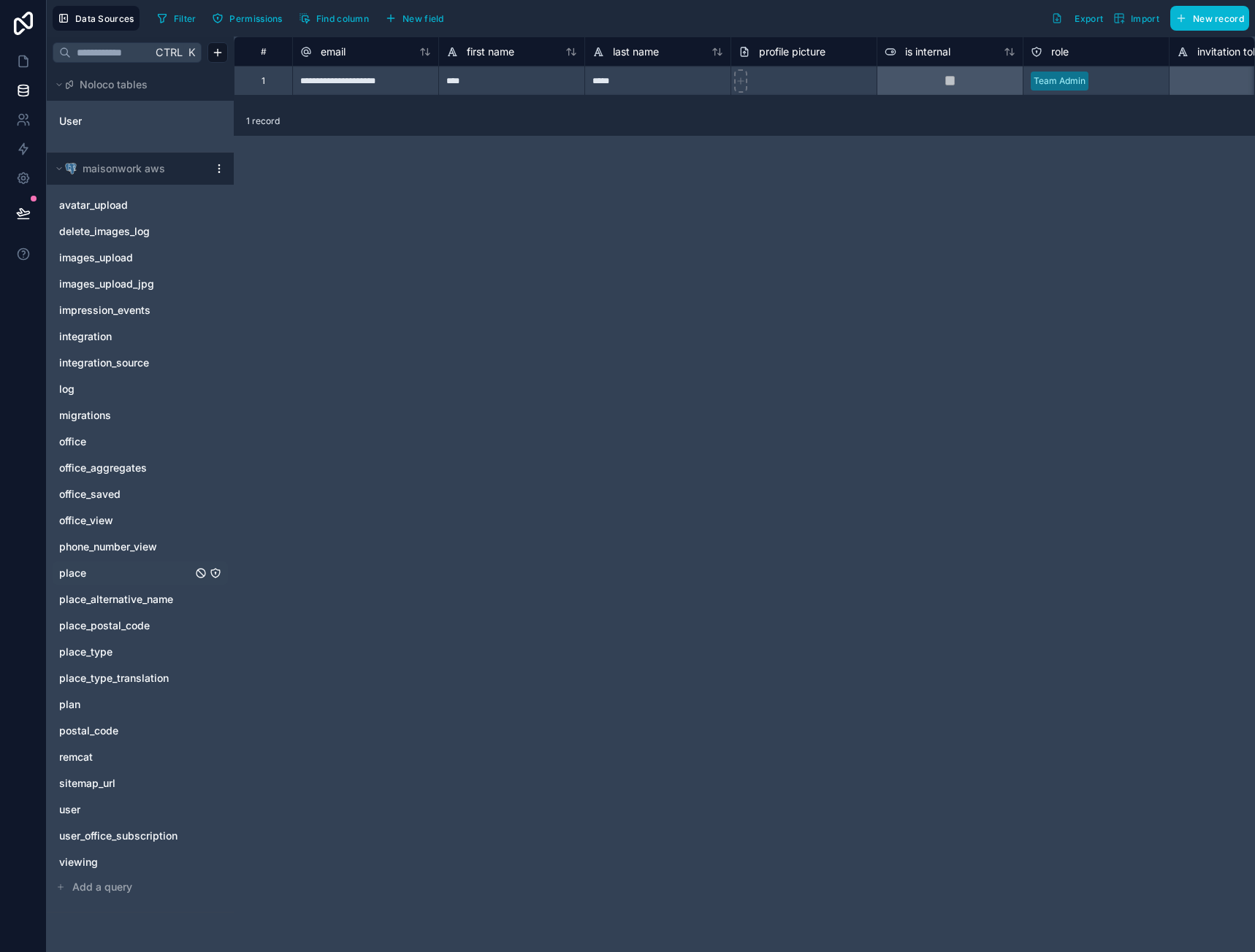
click at [92, 577] on link "place" at bounding box center [125, 573] width 132 height 14
